Goal: Task Accomplishment & Management: Use online tool/utility

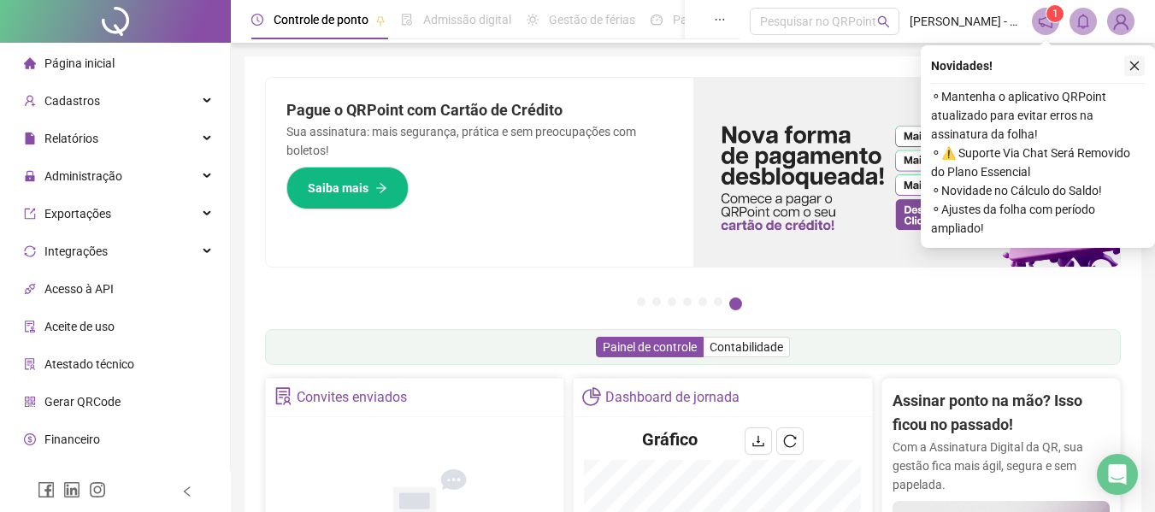
click at [1139, 69] on icon "close" at bounding box center [1135, 66] width 12 height 12
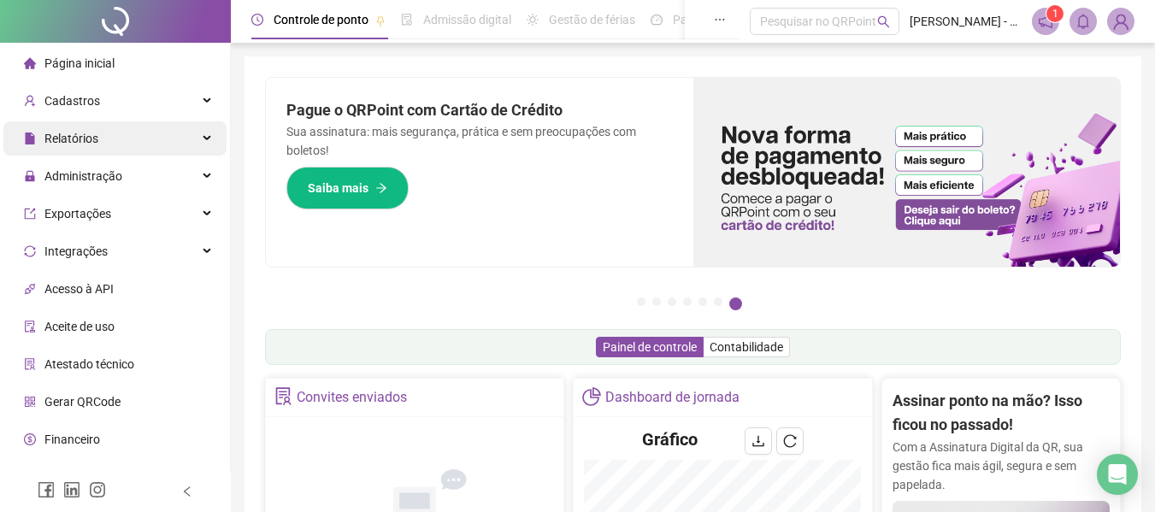
click at [80, 134] on span "Relatórios" at bounding box center [71, 139] width 54 height 14
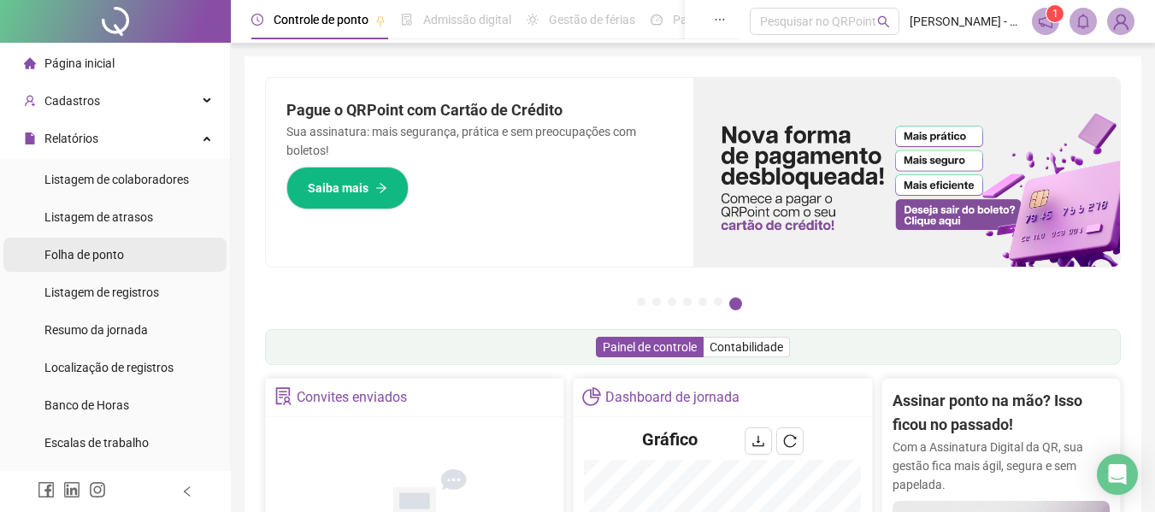
click at [117, 254] on span "Folha de ponto" at bounding box center [84, 255] width 80 height 14
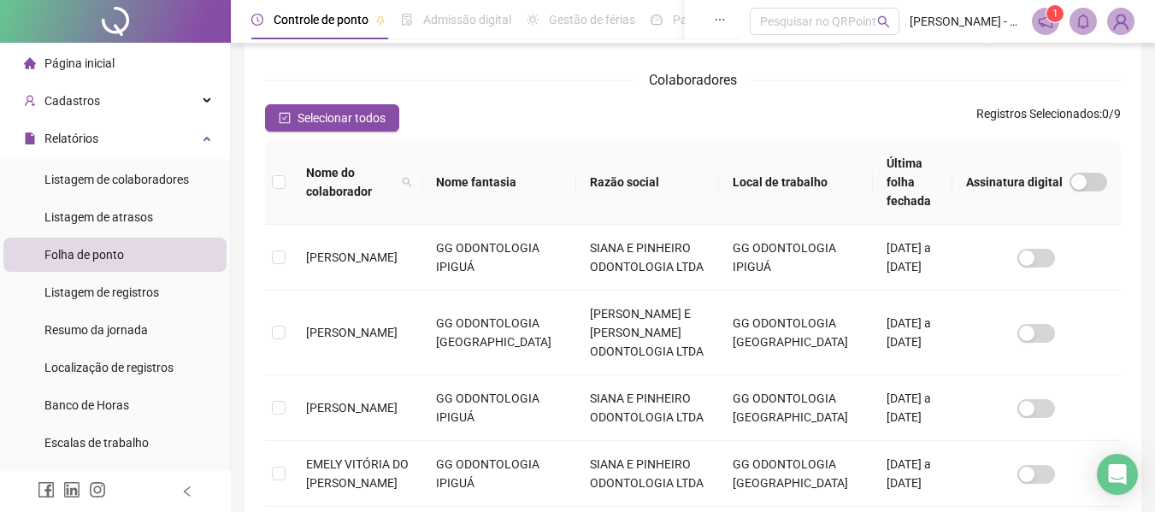
scroll to position [94, 0]
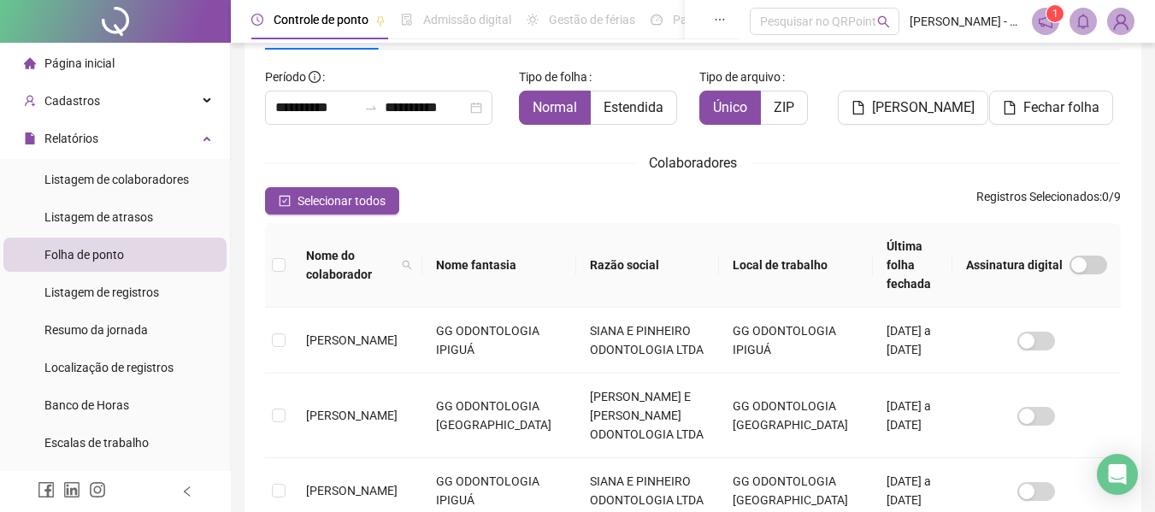
click at [329, 194] on span "Selecionar todos" at bounding box center [342, 201] width 88 height 19
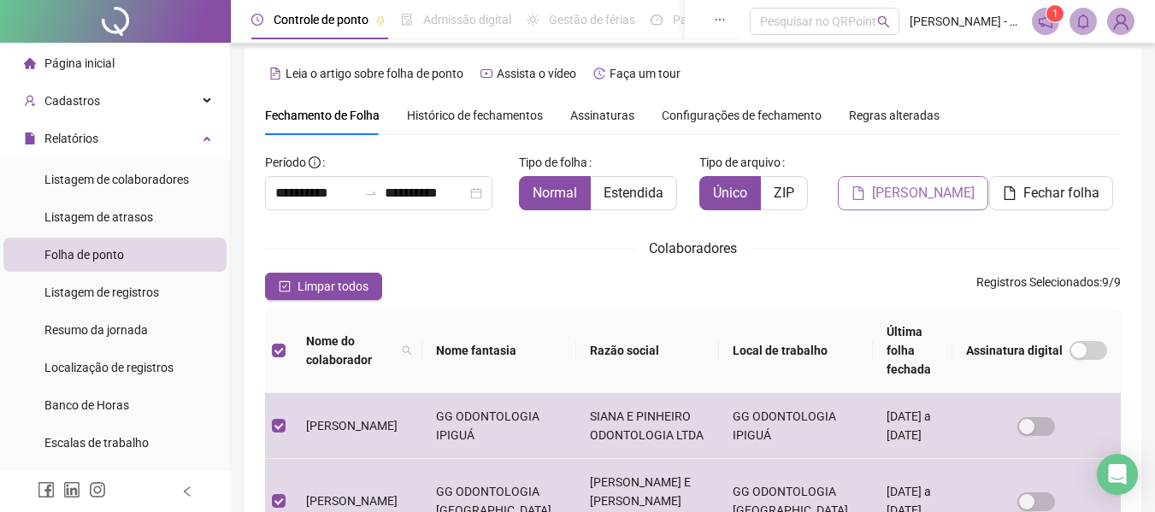
click at [907, 190] on span "[PERSON_NAME]" at bounding box center [923, 193] width 103 height 21
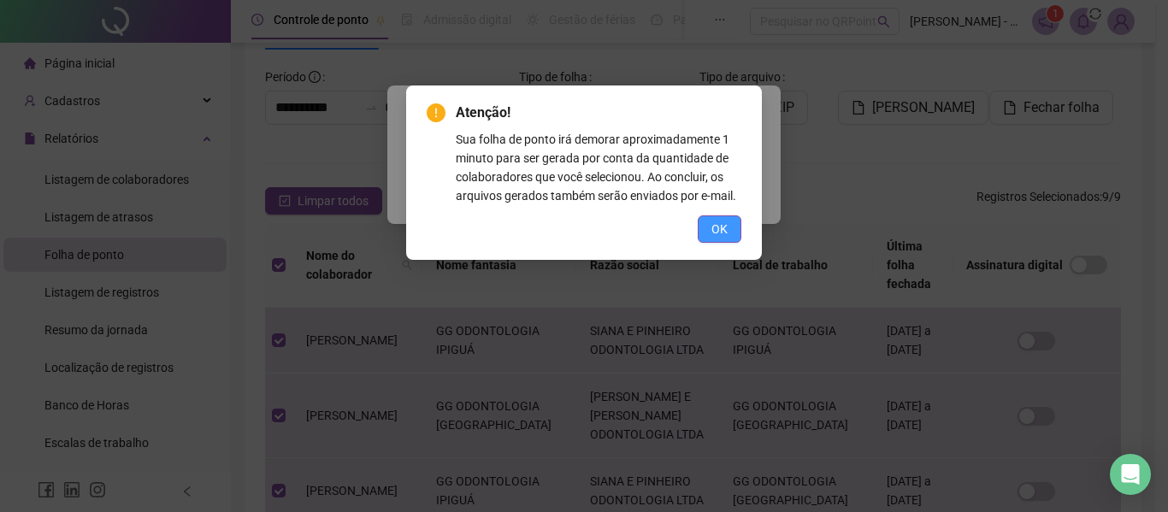
click at [708, 226] on button "OK" at bounding box center [720, 228] width 44 height 27
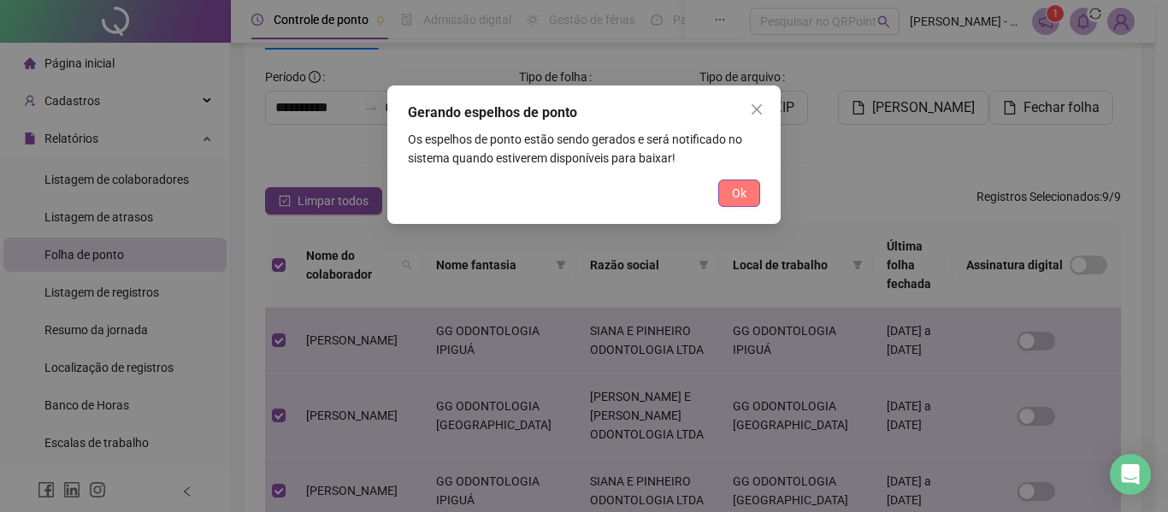
click at [752, 184] on button "Ok" at bounding box center [739, 193] width 42 height 27
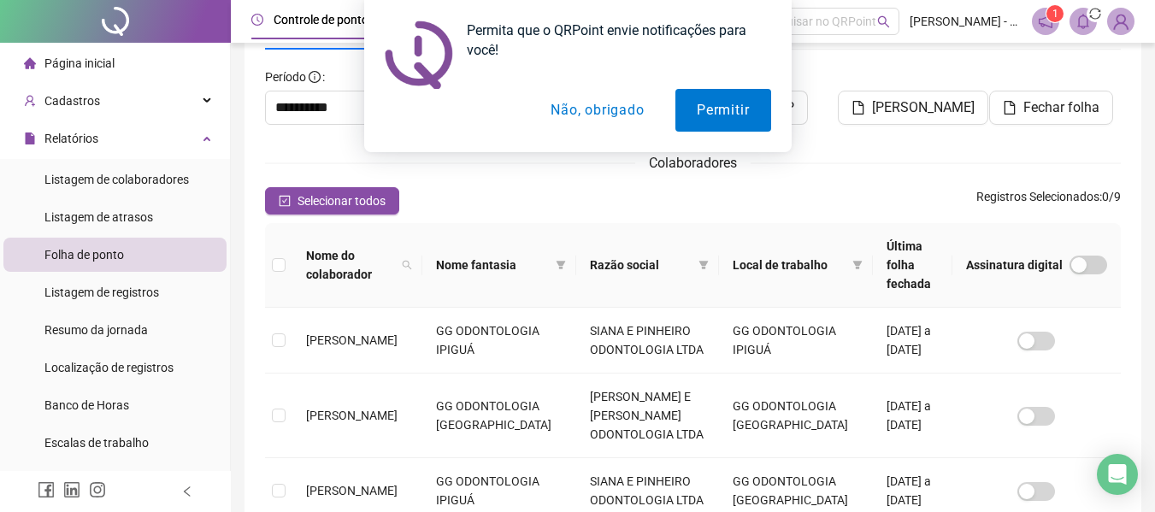
click at [590, 112] on button "Não, obrigado" at bounding box center [597, 110] width 136 height 43
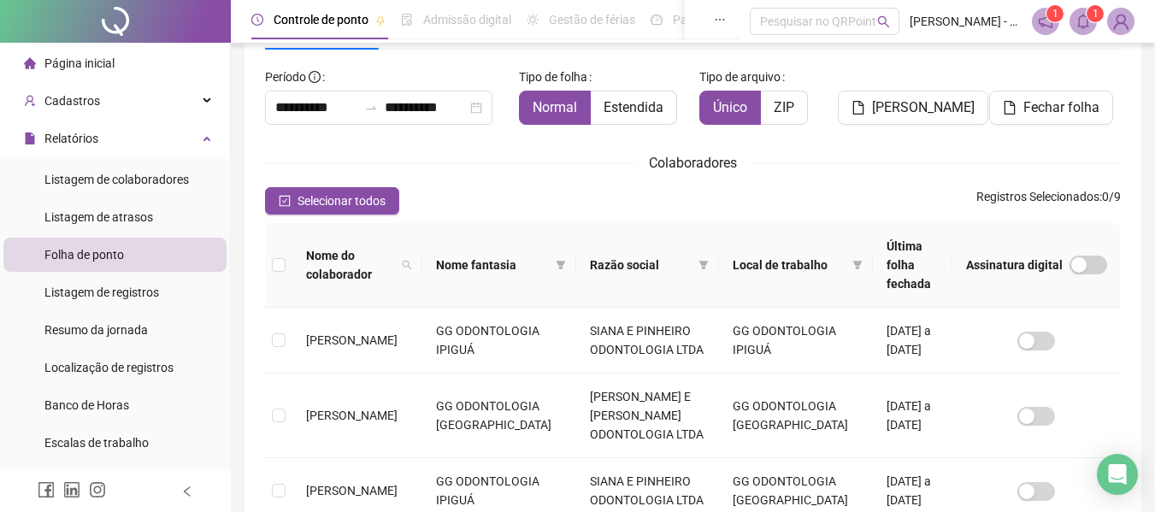
click at [1076, 9] on span at bounding box center [1083, 21] width 27 height 27
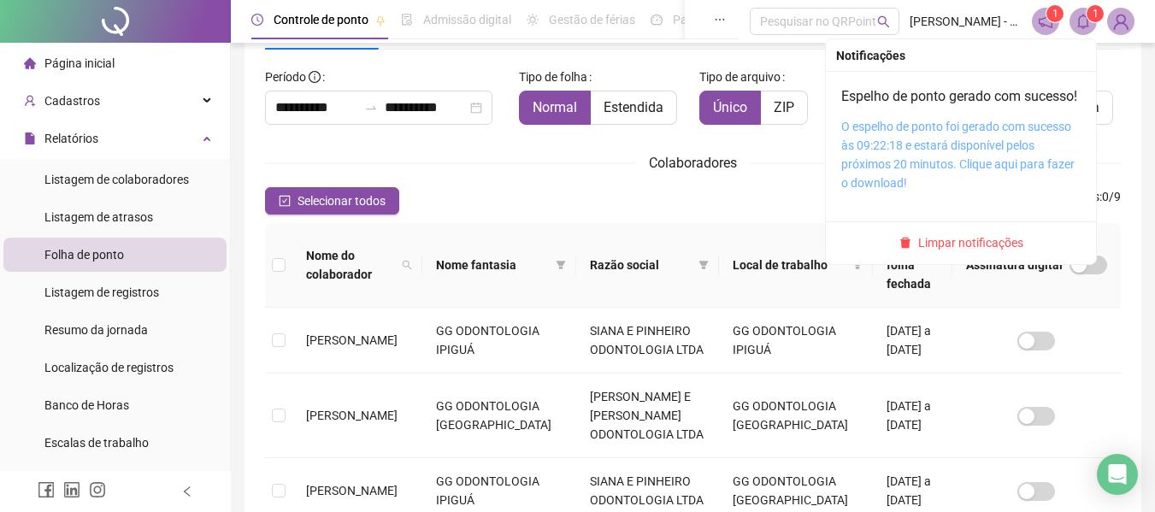
click at [930, 142] on link "O espelho de ponto foi gerado com sucesso às 09:22:18 e estará disponível pelos…" at bounding box center [957, 155] width 233 height 70
